Goal: Submit feedback/report problem: Submit feedback/report problem

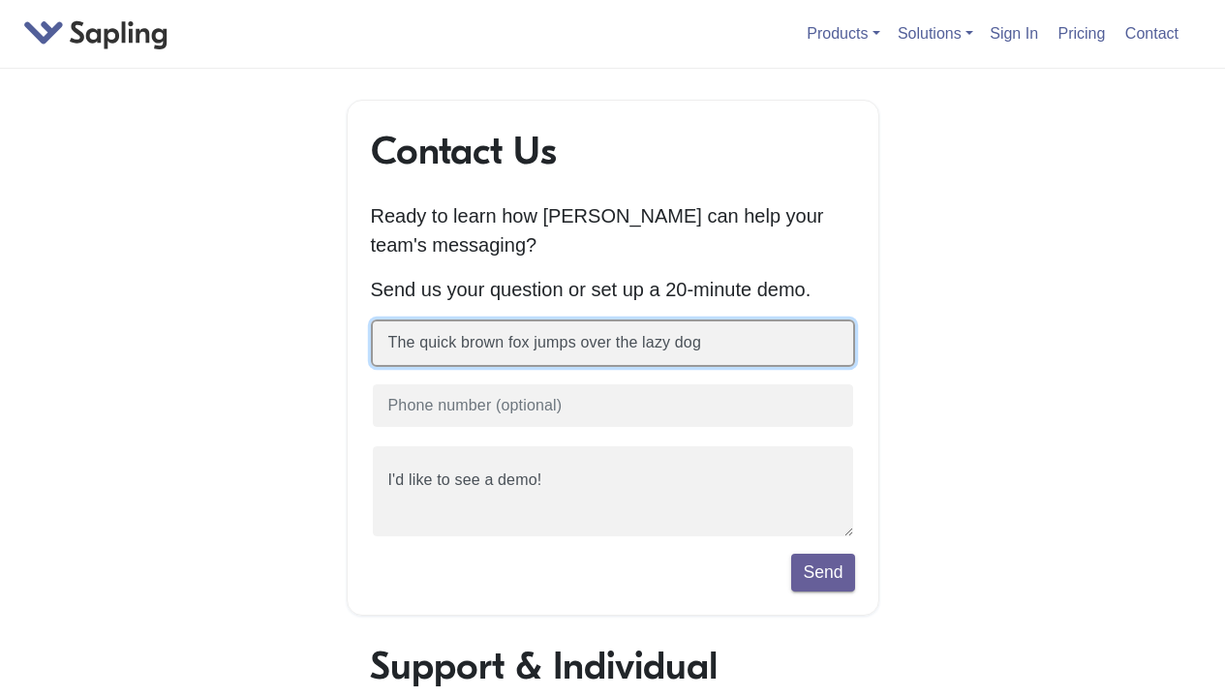
type input "The quick brown fox jumps over the lazy dog"
click at [791, 554] on button "Send" at bounding box center [822, 572] width 63 height 37
type input "The quick brown fox jumps over the lazy dog"
click at [791, 554] on button "Send" at bounding box center [822, 572] width 63 height 37
type input "The quick brown fox jumps over the lazy dog"
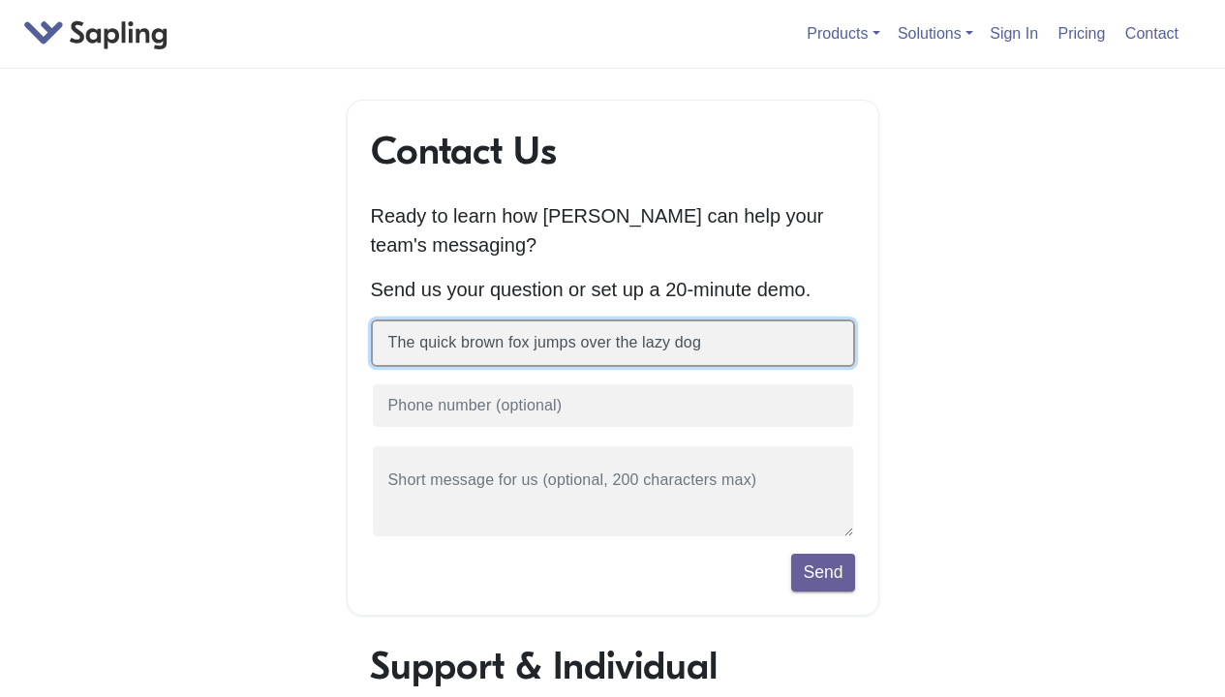
click at [791, 554] on button "Send" at bounding box center [822, 572] width 63 height 37
